Goal: Check status: Check status

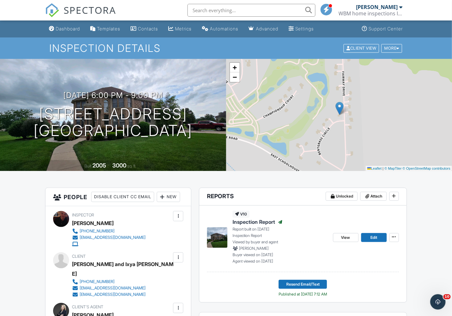
drag, startPoint x: 59, startPoint y: 25, endPoint x: 105, endPoint y: 35, distance: 46.7
click at [59, 25] on link "Dashboard" at bounding box center [64, 29] width 36 height 12
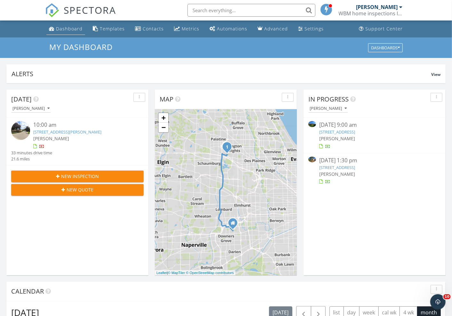
click at [64, 28] on div "Dashboard" at bounding box center [69, 29] width 27 height 6
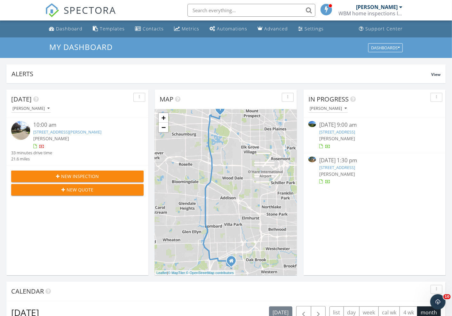
click at [343, 130] on link "17389 Highwood Dr, Orland Park, IL 60467" at bounding box center [337, 132] width 36 height 6
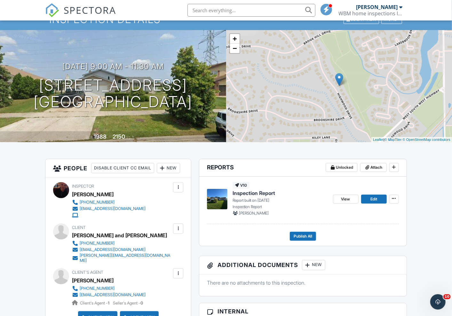
scroll to position [40, 0]
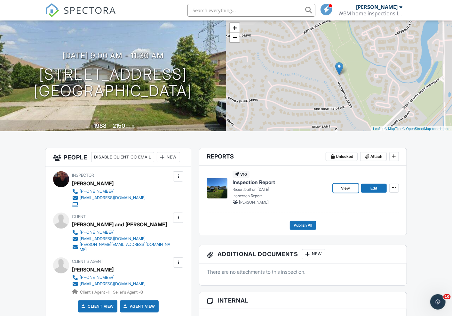
drag, startPoint x: 347, startPoint y: 187, endPoint x: 362, endPoint y: 186, distance: 15.0
click at [347, 187] on span "View" at bounding box center [345, 188] width 9 height 6
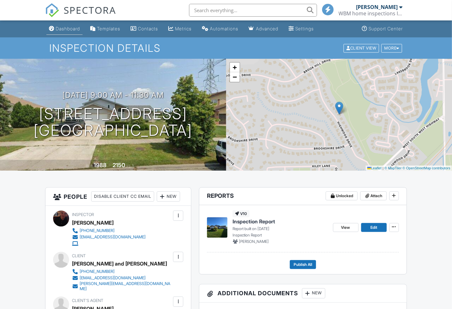
click at [66, 28] on div "Dashboard" at bounding box center [68, 28] width 24 height 5
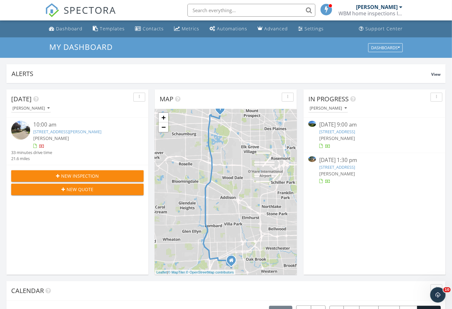
click at [338, 165] on link "[STREET_ADDRESS]" at bounding box center [337, 167] width 36 height 6
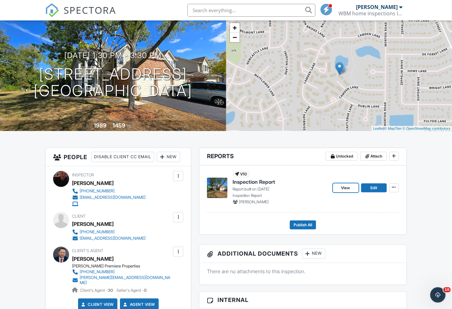
click at [342, 186] on span "View" at bounding box center [345, 188] width 9 height 6
